Goal: Task Accomplishment & Management: Use online tool/utility

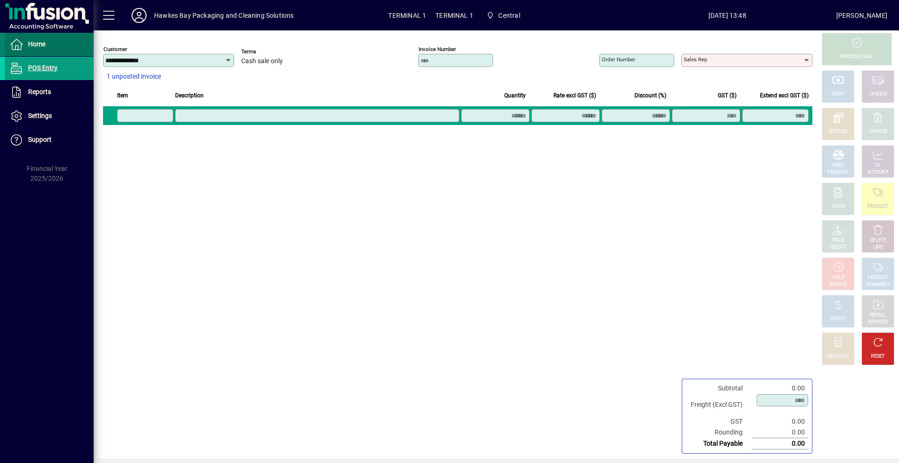
click at [47, 52] on span at bounding box center [49, 44] width 89 height 22
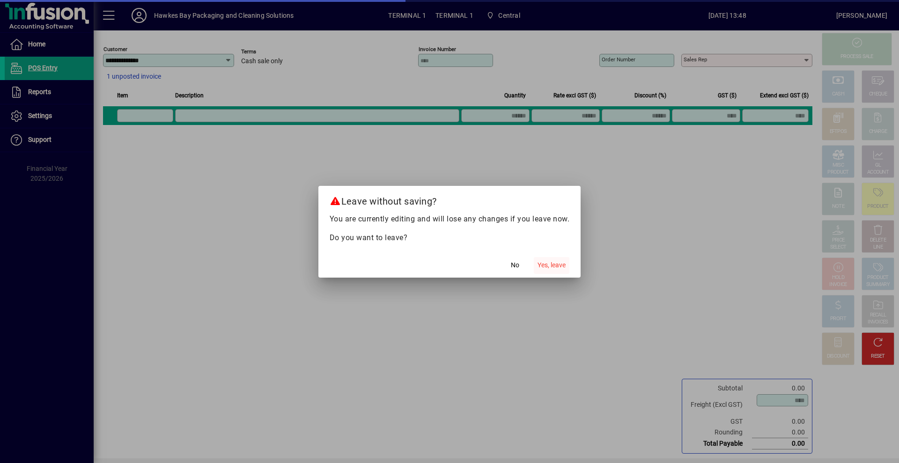
click at [555, 264] on span "Yes, leave" at bounding box center [551, 265] width 28 height 10
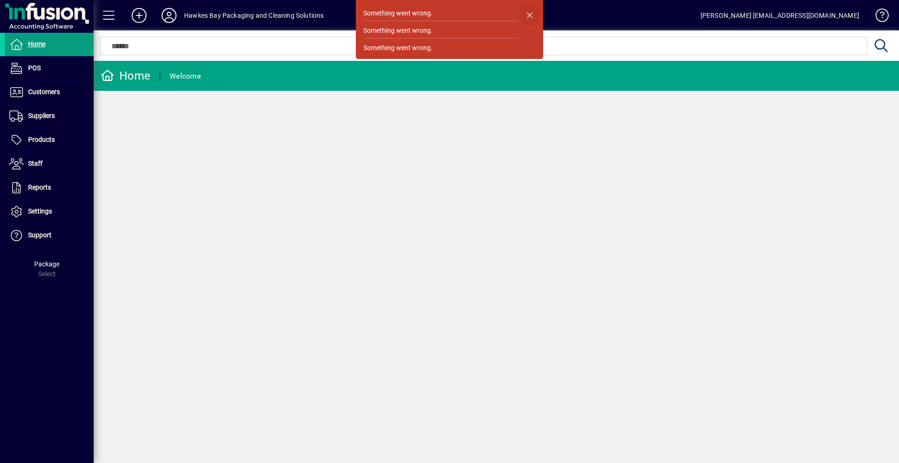
click at [535, 16] on span "button" at bounding box center [529, 15] width 22 height 22
